Goal: Information Seeking & Learning: Learn about a topic

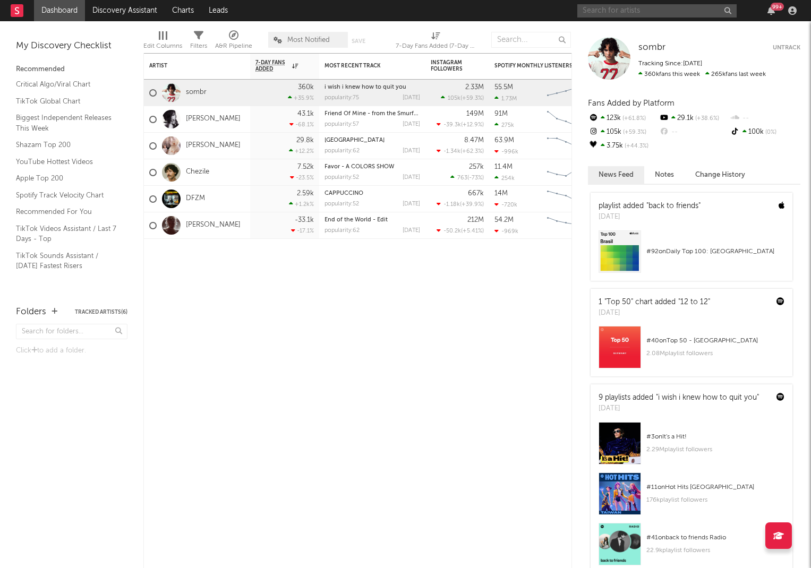
click at [661, 12] on input "text" at bounding box center [656, 10] width 159 height 13
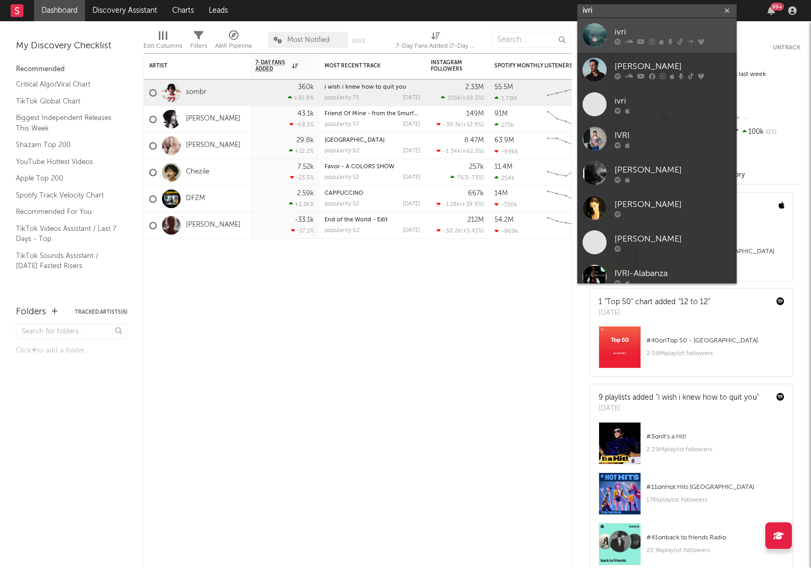
type input "ivri"
click at [639, 32] on div "ivri" at bounding box center [673, 32] width 117 height 13
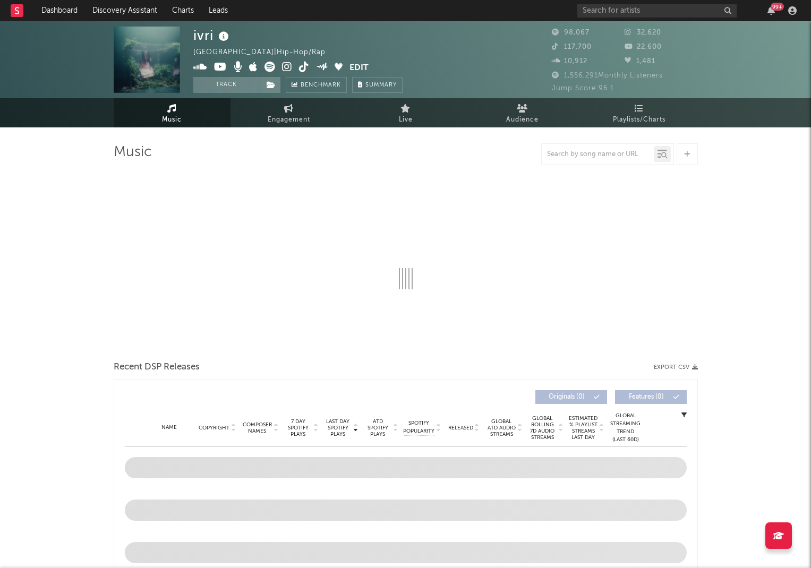
select select "6m"
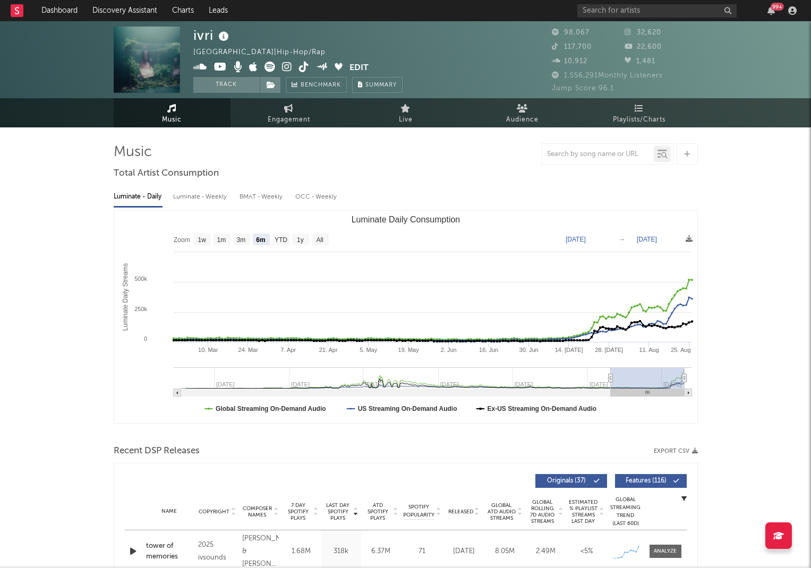
click at [283, 51] on div "[GEOGRAPHIC_DATA] | Hip-Hop/Rap" at bounding box center [265, 52] width 145 height 13
click at [326, 51] on button "button" at bounding box center [332, 51] width 12 height 7
click at [309, 35] on div "× Edit Country / Genre Override Sodatone's calculated values for location, genr…" at bounding box center [405, 284] width 811 height 568
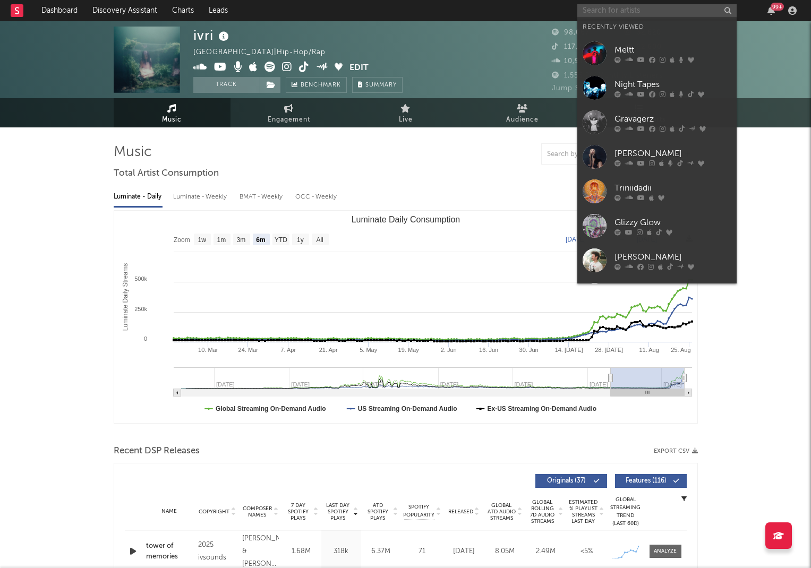
click at [636, 11] on input "text" at bounding box center [656, 10] width 159 height 13
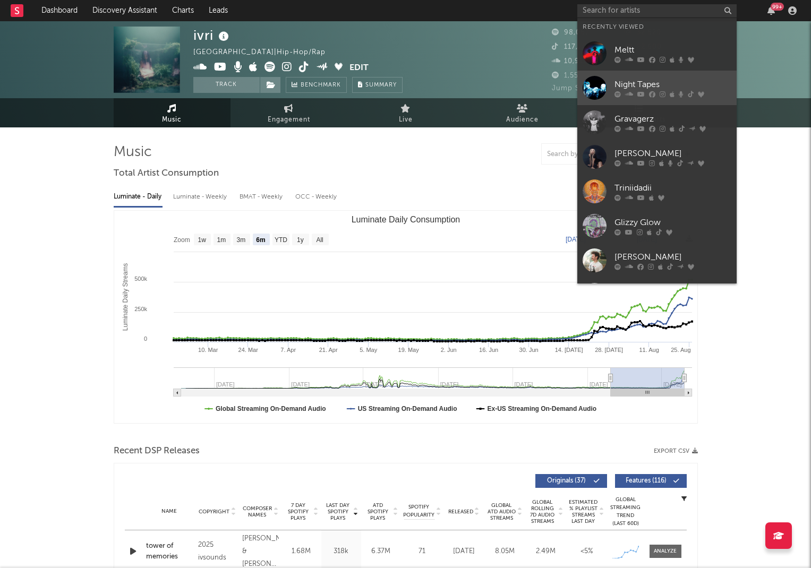
click at [641, 75] on link "Night Tapes" at bounding box center [656, 88] width 159 height 35
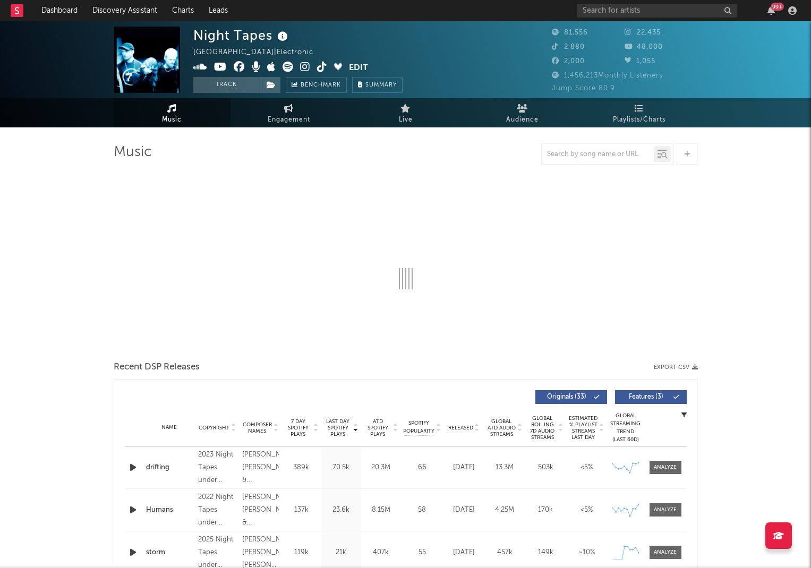
select select "6m"
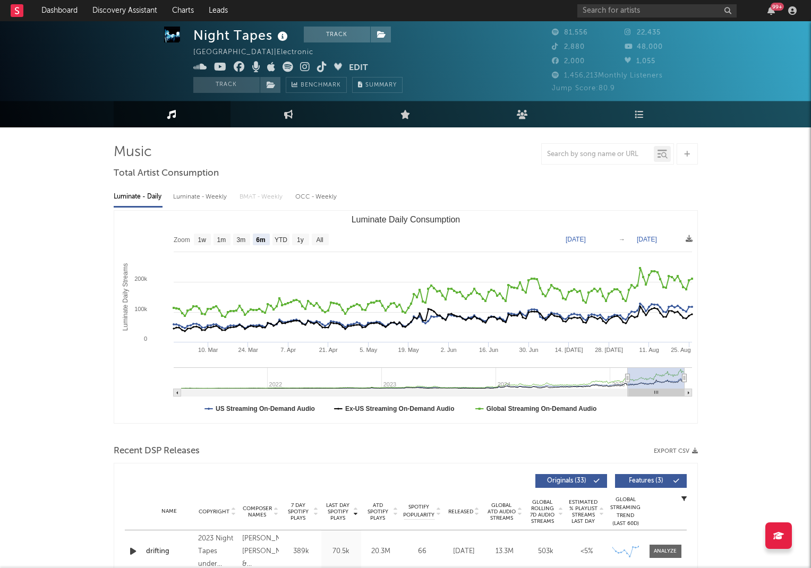
scroll to position [71, 0]
